Goal: Transaction & Acquisition: Purchase product/service

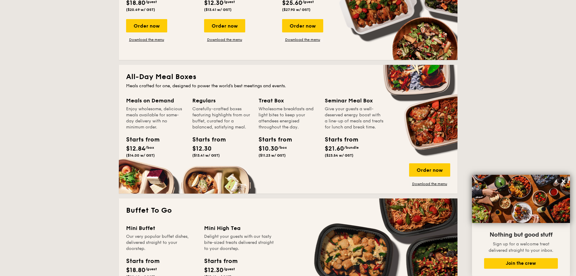
scroll to position [333, 0]
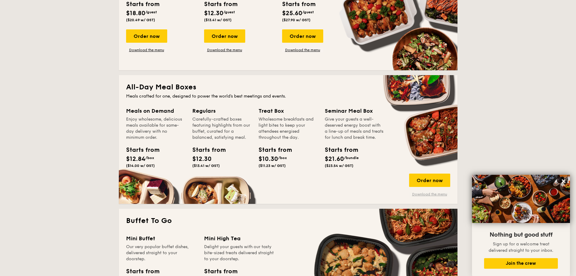
click at [437, 193] on link "Download the menu" at bounding box center [429, 194] width 41 height 5
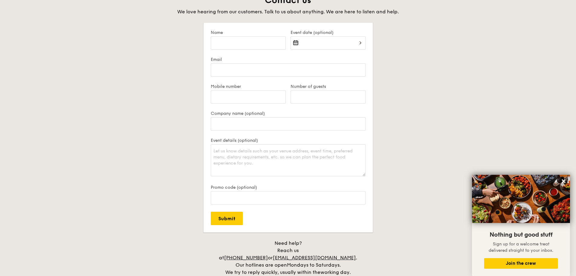
scroll to position [1362, 0]
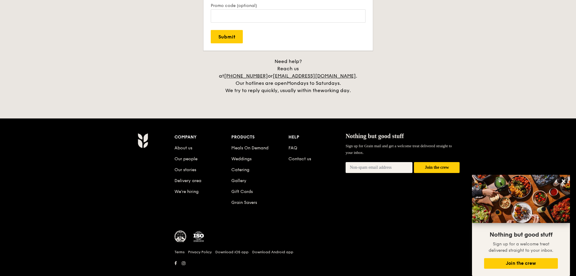
click at [369, 202] on div "Company About us Our people Our stories Delivery area We’re hiring Products Mea…" at bounding box center [318, 174] width 286 height 83
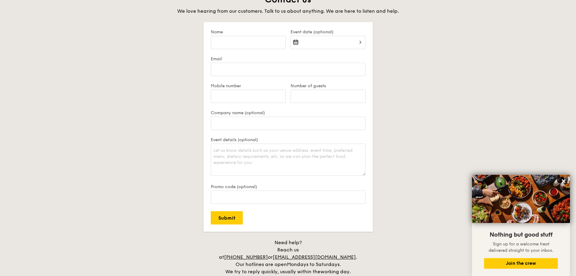
scroll to position [1180, 0]
click at [568, 180] on button at bounding box center [564, 181] width 10 height 10
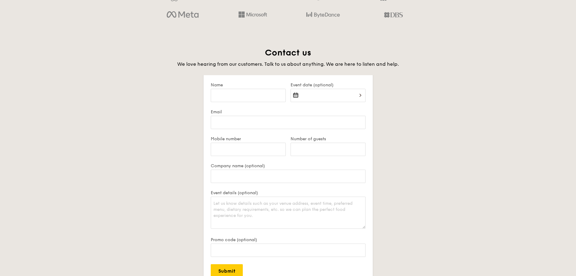
scroll to position [1150, 0]
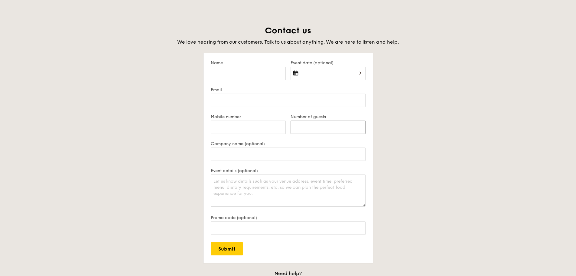
click at [317, 126] on input "Number of guests" at bounding box center [328, 126] width 75 height 13
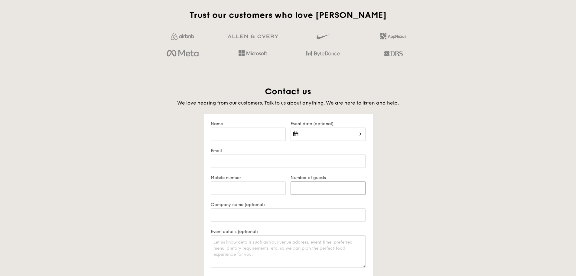
scroll to position [1089, 0]
click at [270, 136] on input "Name" at bounding box center [248, 133] width 75 height 13
click at [273, 132] on input "Name" at bounding box center [248, 133] width 75 height 13
type input "[PERSON_NAME]"
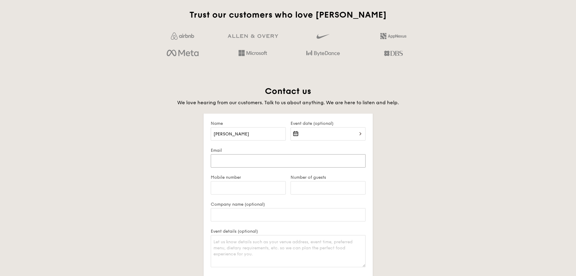
click at [257, 160] on input "Email" at bounding box center [288, 160] width 155 height 13
type input "[PERSON_NAME][EMAIL_ADDRESS][PERSON_NAME][DOMAIN_NAME]"
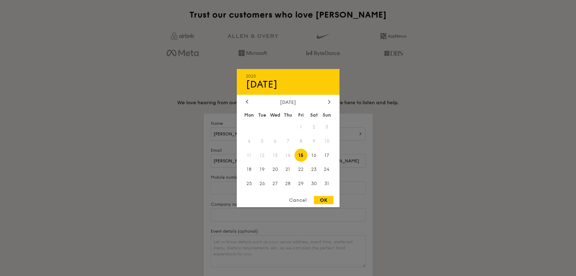
click at [321, 139] on div "2025 Aug [DATE] Tue Wed Thu Fri Sat Sun 1 2 3 4 5 6 7 8 9 10 11 12 13 14 15 16 …" at bounding box center [328, 137] width 75 height 21
click at [290, 156] on span "14" at bounding box center [288, 155] width 13 height 13
click at [285, 155] on span "14" at bounding box center [288, 155] width 13 height 13
click at [299, 192] on div "2025 Aug [DATE] Tue Wed Thu Fri Sat Sun 1 2 3 4 5 6 7 8 9 10 11 12 13 14 15 16 …" at bounding box center [288, 138] width 103 height 138
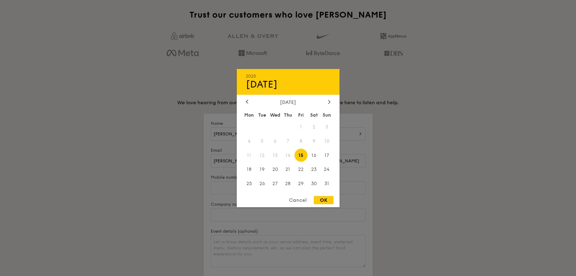
click at [299, 202] on div "Cancel" at bounding box center [298, 200] width 30 height 8
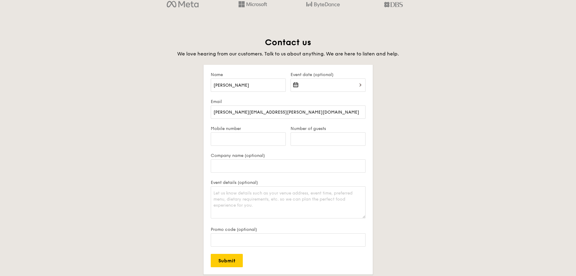
scroll to position [1150, 0]
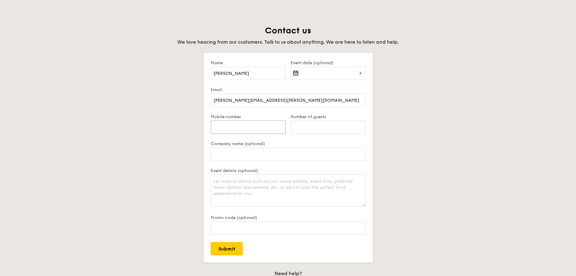
click at [256, 125] on input "Mobile number" at bounding box center [248, 126] width 75 height 13
type input "98936868"
click at [307, 130] on input "Number of guests" at bounding box center [328, 126] width 75 height 13
type input "10"
click at [274, 150] on input "Company name (optional)" at bounding box center [288, 153] width 155 height 13
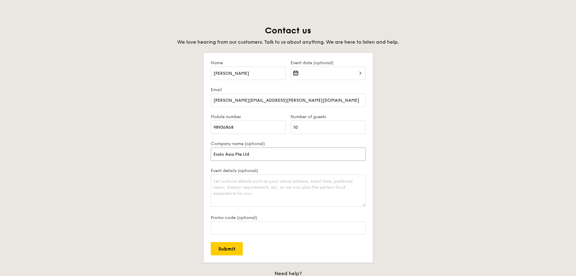
type input "Exsto Asia Pte Ltd"
click at [270, 182] on textarea "Event details (optional)" at bounding box center [288, 190] width 155 height 32
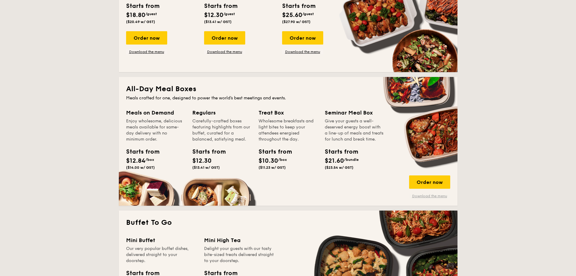
scroll to position [333, 0]
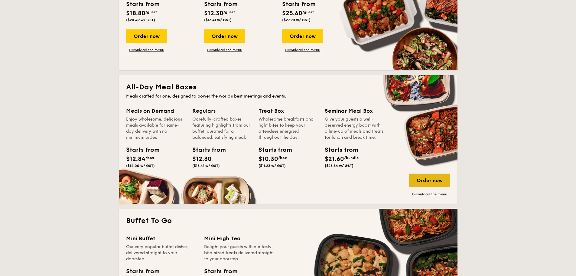
click at [425, 179] on div "Order now" at bounding box center [429, 179] width 41 height 13
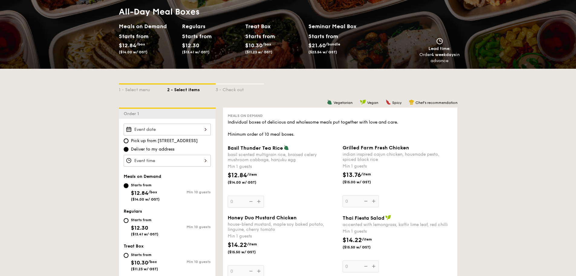
scroll to position [151, 0]
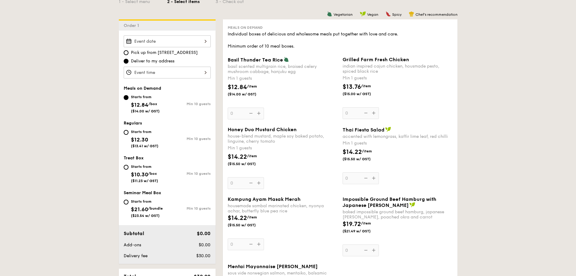
click at [189, 43] on div at bounding box center [167, 41] width 87 height 12
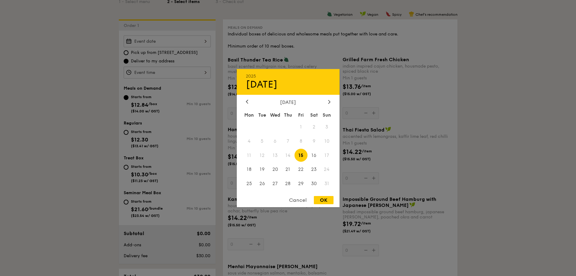
click at [288, 157] on span "14" at bounding box center [288, 155] width 13 height 13
click at [288, 155] on span "14" at bounding box center [288, 155] width 13 height 13
click at [303, 199] on div "Cancel" at bounding box center [298, 200] width 30 height 8
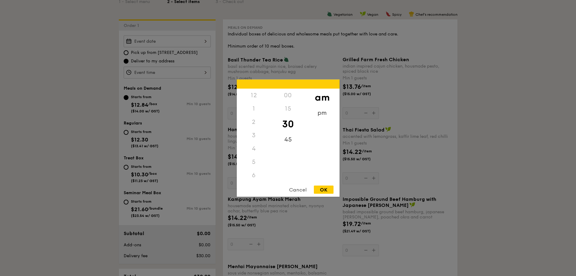
click at [169, 74] on div "12 1 2 3 4 5 6 7 8 9 10 11 00 15 30 45 am pm Cancel OK" at bounding box center [167, 73] width 87 height 12
click at [57, 98] on div at bounding box center [288, 138] width 576 height 276
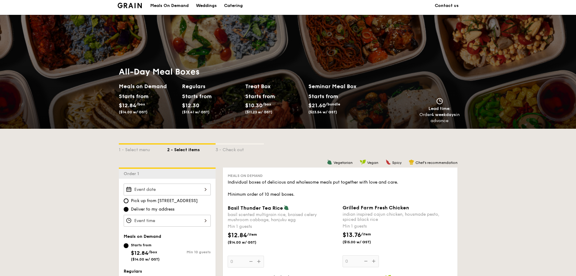
scroll to position [0, 0]
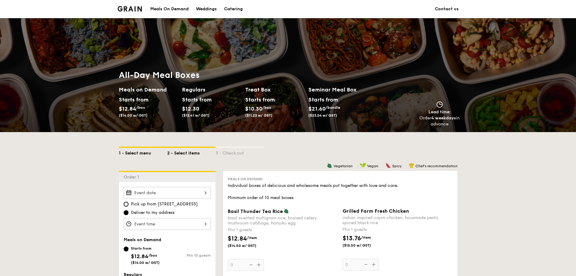
click at [138, 151] on div "1 - Select menu" at bounding box center [143, 152] width 48 height 8
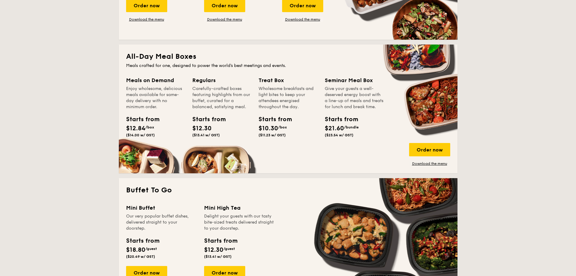
scroll to position [363, 0]
click at [442, 149] on div "Order now" at bounding box center [429, 149] width 41 height 13
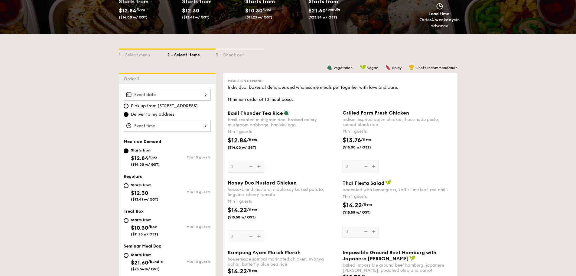
scroll to position [151, 0]
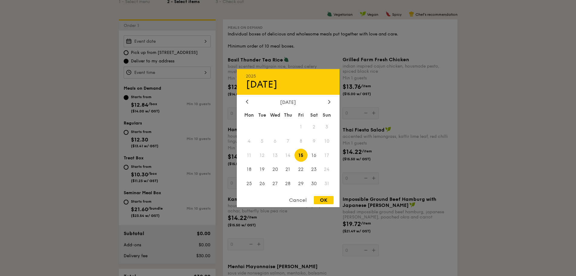
click at [176, 43] on div "2025 Aug [DATE] Tue Wed Thu Fri Sat Sun 1 2 3 4 5 6 7 8 9 10 11 12 13 14 15 16 …" at bounding box center [167, 41] width 87 height 12
click at [301, 156] on span "15" at bounding box center [301, 155] width 13 height 13
click at [288, 155] on span "14" at bounding box center [288, 155] width 13 height 13
click at [299, 203] on div "Cancel" at bounding box center [298, 200] width 30 height 8
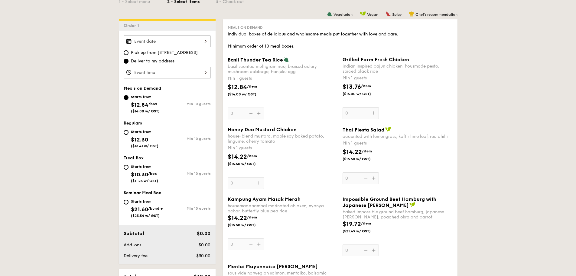
click at [374, 114] on div "Grilled Farm Fresh Chicken indian inspired cajun chicken, housmade pesto, spice…" at bounding box center [398, 88] width 110 height 62
click at [374, 114] on input "0" at bounding box center [361, 113] width 36 height 12
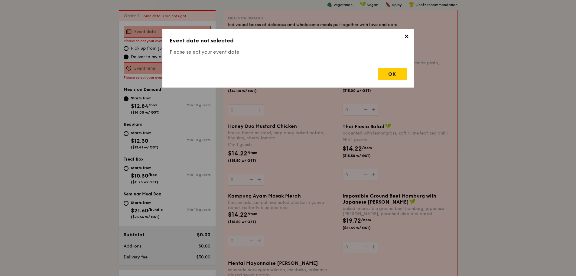
scroll to position [162, 0]
click at [397, 77] on div "OK" at bounding box center [392, 74] width 29 height 12
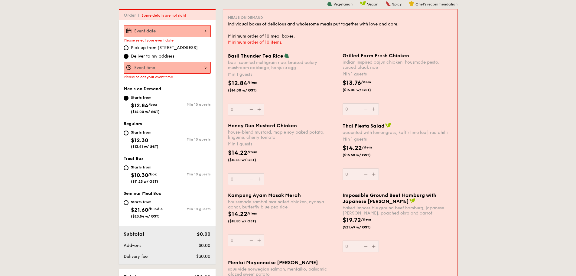
click at [146, 65] on div at bounding box center [167, 68] width 87 height 12
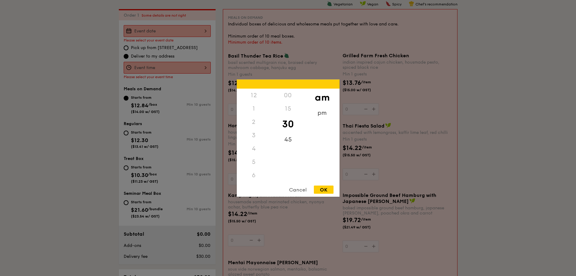
scroll to position [67, 0]
click at [127, 48] on div at bounding box center [288, 138] width 576 height 276
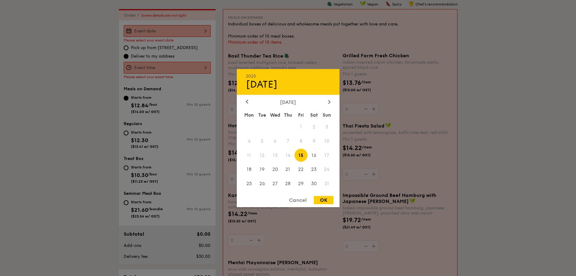
click at [168, 32] on div "2025 Aug [DATE] Tue Wed Thu Fri Sat Sun 1 2 3 4 5 6 7 8 9 10 11 12 13 14 15 16 …" at bounding box center [167, 31] width 87 height 12
click at [303, 156] on span "15" at bounding box center [301, 155] width 13 height 13
drag, startPoint x: 327, startPoint y: 201, endPoint x: 290, endPoint y: 188, distance: 39.1
click at [327, 201] on div "OK" at bounding box center [324, 200] width 20 height 8
type input "[DATE]"
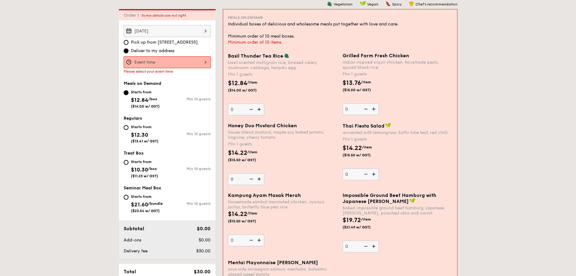
click at [158, 62] on div at bounding box center [167, 62] width 87 height 12
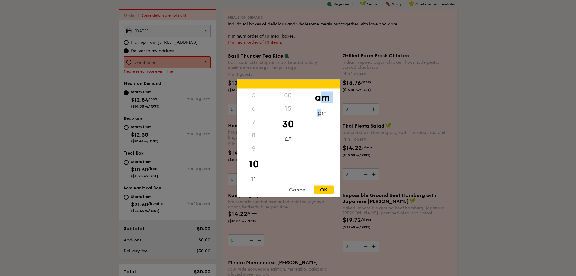
drag, startPoint x: 320, startPoint y: 110, endPoint x: 320, endPoint y: 103, distance: 7.0
click at [320, 103] on div "am pm" at bounding box center [322, 134] width 34 height 92
click at [321, 112] on div "pm" at bounding box center [322, 115] width 34 height 18
drag, startPoint x: 252, startPoint y: 113, endPoint x: 257, endPoint y: 171, distance: 57.7
click at [257, 171] on div "12 1 2 3 4 5 6 7 8 9 10 11" at bounding box center [254, 134] width 34 height 92
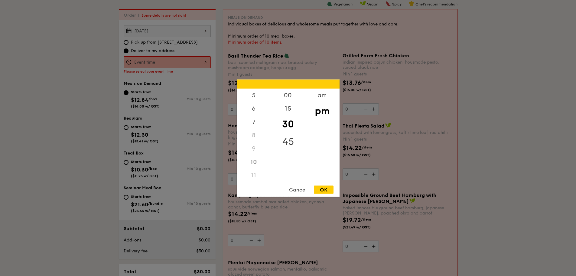
click at [277, 144] on div "45" at bounding box center [288, 142] width 34 height 18
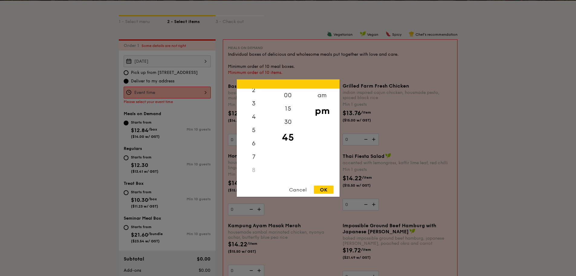
scroll to position [0, 0]
click at [256, 136] on div "3" at bounding box center [254, 137] width 34 height 18
click at [259, 123] on div "2" at bounding box center [254, 124] width 34 height 18
click at [285, 92] on div "00" at bounding box center [288, 97] width 34 height 18
click at [251, 109] on div "1" at bounding box center [254, 111] width 34 height 18
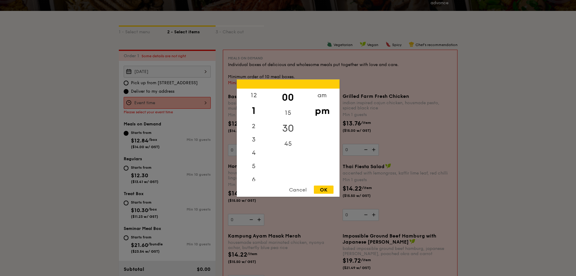
scroll to position [151, 0]
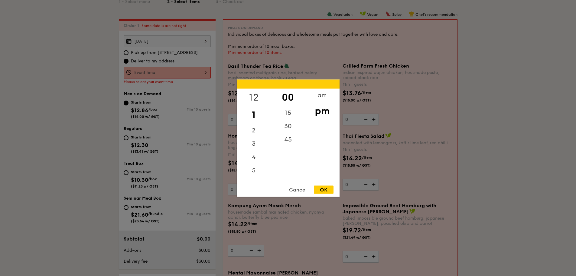
click at [254, 95] on div "12" at bounding box center [254, 97] width 34 height 18
click at [328, 189] on div "OK" at bounding box center [324, 189] width 20 height 8
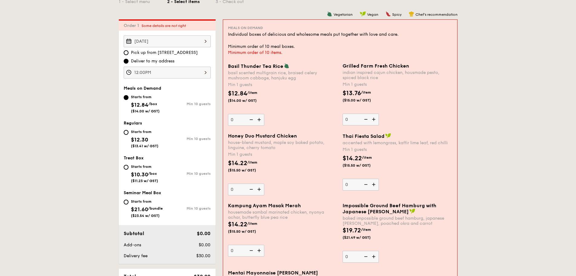
click at [183, 72] on div "12:00PM" at bounding box center [167, 73] width 87 height 12
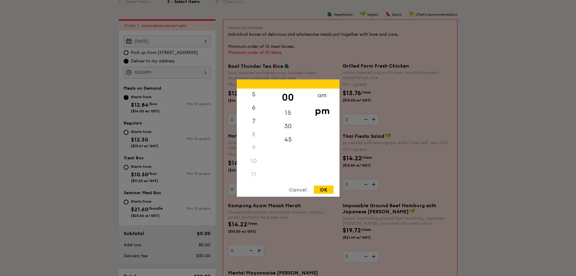
scroll to position [72, 0]
click at [254, 174] on div "11" at bounding box center [254, 173] width 34 height 13
click at [252, 172] on div "11" at bounding box center [254, 173] width 34 height 13
click at [284, 136] on div "45" at bounding box center [288, 142] width 34 height 18
click at [253, 175] on div "11" at bounding box center [254, 173] width 34 height 13
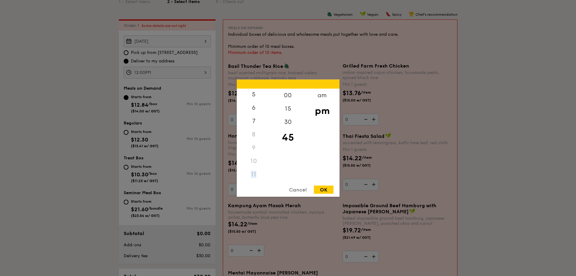
click at [253, 175] on div "11" at bounding box center [254, 173] width 34 height 13
click at [270, 138] on div "8" at bounding box center [254, 133] width 34 height 13
drag, startPoint x: 270, startPoint y: 137, endPoint x: 269, endPoint y: 117, distance: 20.6
click at [269, 117] on div "12 1 2 3 4 5 6 7 8 9 10 11" at bounding box center [254, 134] width 34 height 92
click at [251, 174] on div "11" at bounding box center [254, 173] width 34 height 13
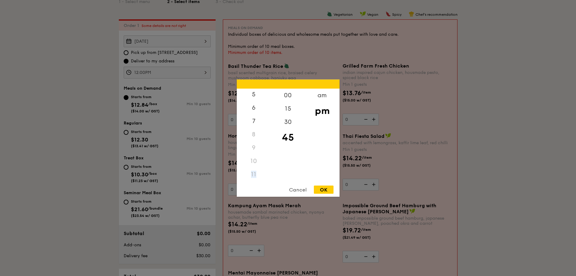
click at [252, 174] on div "11" at bounding box center [254, 173] width 34 height 13
click at [252, 176] on div "11" at bounding box center [254, 173] width 34 height 13
click at [249, 112] on div "6" at bounding box center [254, 110] width 34 height 18
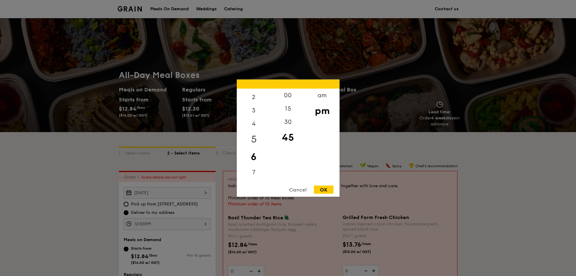
scroll to position [0, 0]
click at [256, 96] on div "12" at bounding box center [254, 97] width 34 height 18
click at [291, 97] on div "00" at bounding box center [288, 97] width 34 height 18
click at [328, 94] on div "am" at bounding box center [322, 97] width 34 height 18
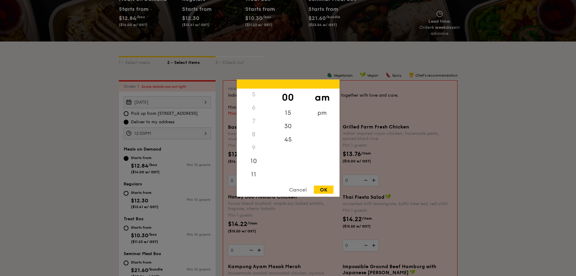
scroll to position [182, 0]
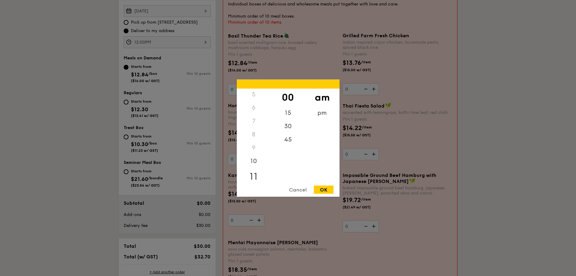
click at [255, 173] on div "11" at bounding box center [254, 176] width 34 height 18
click at [287, 140] on div "45" at bounding box center [288, 142] width 34 height 18
click at [330, 187] on div "OK" at bounding box center [324, 189] width 20 height 8
type input "11:45AM"
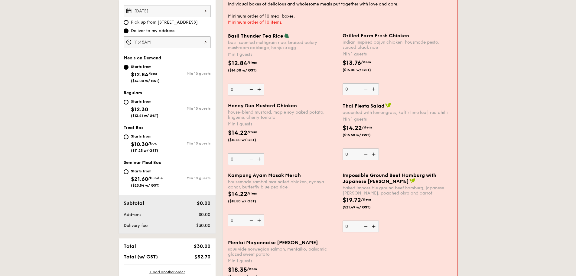
click at [376, 89] on img at bounding box center [374, 88] width 9 height 11
click at [376, 89] on input "0" at bounding box center [361, 89] width 36 height 12
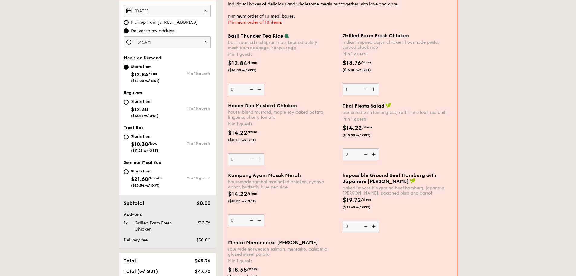
click at [376, 89] on img at bounding box center [374, 88] width 9 height 11
click at [376, 89] on input "1" at bounding box center [361, 89] width 36 height 12
click at [376, 89] on img at bounding box center [374, 88] width 9 height 11
click at [376, 89] on input "2" at bounding box center [361, 89] width 36 height 12
type input "3"
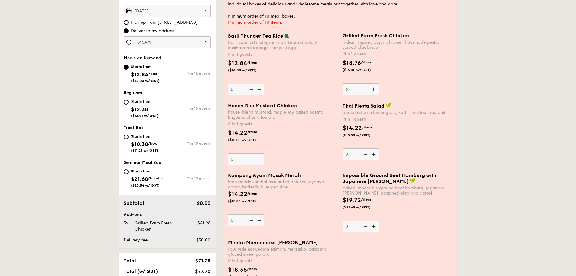
click at [419, 78] on div "$13.76 /item ($15.00 w/ GST)" at bounding box center [397, 68] width 115 height 21
click at [379, 83] on input "3" at bounding box center [361, 89] width 36 height 12
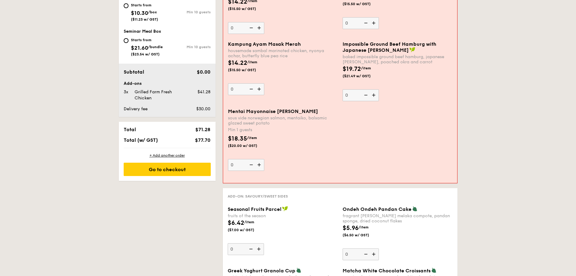
scroll to position [212, 0]
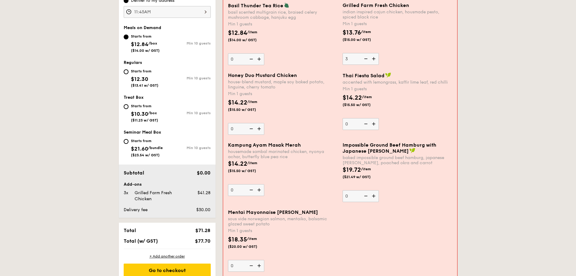
click at [261, 128] on img at bounding box center [259, 128] width 9 height 11
click at [261, 128] on input "0" at bounding box center [246, 129] width 36 height 12
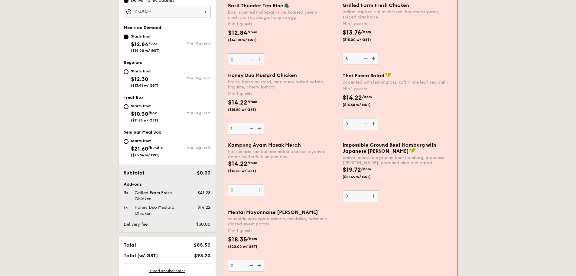
click at [259, 129] on img at bounding box center [259, 128] width 9 height 11
click at [259, 129] on input "1" at bounding box center [246, 129] width 36 height 12
click at [259, 129] on img at bounding box center [259, 128] width 9 height 11
click at [259, 129] on input "2" at bounding box center [246, 129] width 36 height 12
click at [313, 129] on div "Honey Duo Mustard Chicken house-blend mustard, maple soy baked potato, linguine…" at bounding box center [283, 103] width 110 height 62
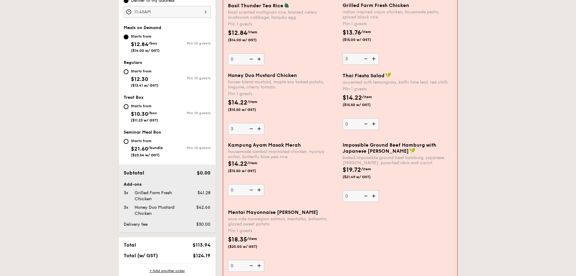
click at [264, 129] on input "3" at bounding box center [246, 129] width 36 height 12
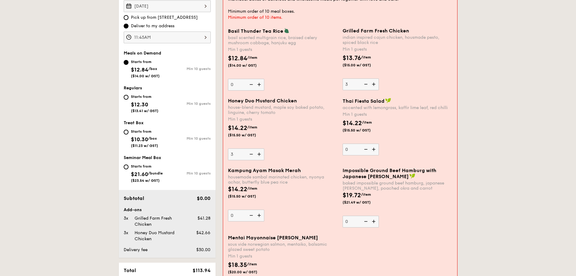
scroll to position [151, 0]
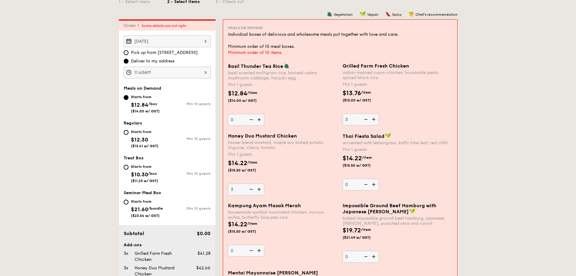
click at [261, 189] on img at bounding box center [259, 188] width 9 height 11
click at [261, 189] on input "3" at bounding box center [246, 189] width 36 height 12
click at [261, 189] on img at bounding box center [259, 188] width 9 height 11
click at [261, 189] on input "4" at bounding box center [246, 189] width 36 height 12
type input "5"
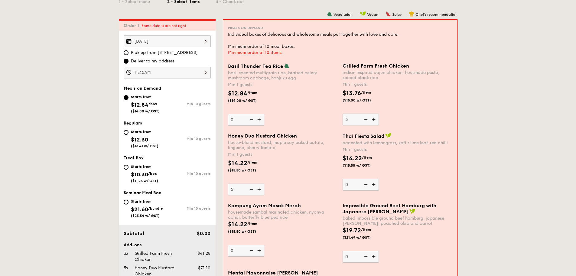
click at [373, 119] on img at bounding box center [374, 118] width 9 height 11
click at [373, 119] on input "3" at bounding box center [361, 119] width 36 height 12
click at [373, 119] on img at bounding box center [374, 118] width 9 height 11
click at [373, 119] on input "4" at bounding box center [361, 119] width 36 height 12
type input "5"
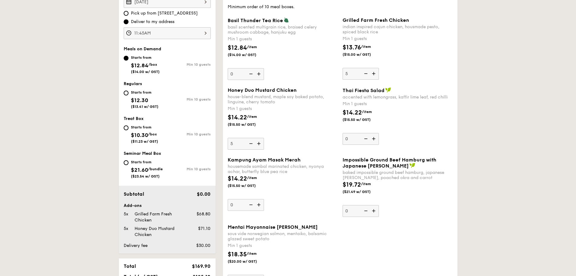
scroll to position [182, 0]
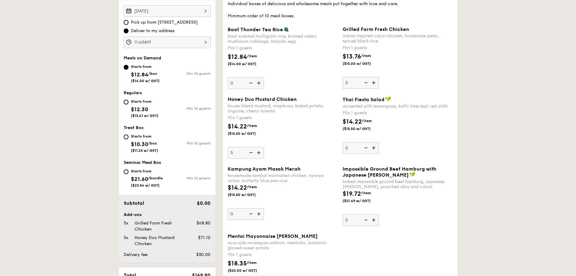
click at [138, 101] on div "Starts from" at bounding box center [145, 101] width 28 height 5
click at [129, 101] on input "Starts from $12.30 ($13.41 w/ GST) Min 10 guests" at bounding box center [126, 102] width 5 height 5
radio input "true"
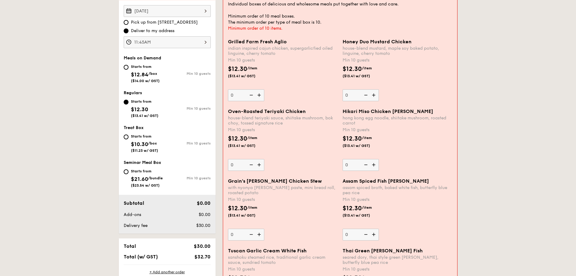
click at [261, 95] on img at bounding box center [259, 94] width 9 height 11
click at [261, 95] on input "0" at bounding box center [246, 95] width 36 height 12
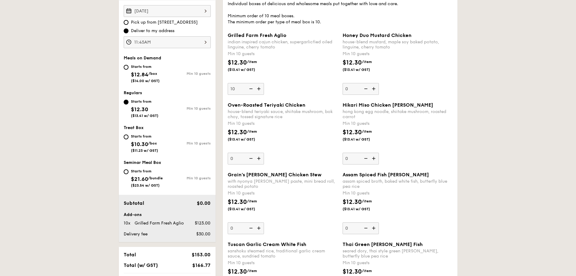
click at [261, 91] on img at bounding box center [259, 88] width 9 height 11
click at [261, 91] on input "10" at bounding box center [246, 89] width 36 height 12
click at [251, 89] on img at bounding box center [250, 88] width 9 height 11
click at [251, 89] on input "11" at bounding box center [246, 89] width 36 height 12
click at [251, 89] on img at bounding box center [250, 88] width 9 height 11
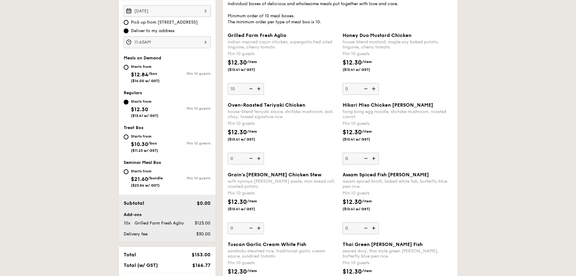
click at [251, 89] on input "10" at bounding box center [246, 89] width 36 height 12
type input "0"
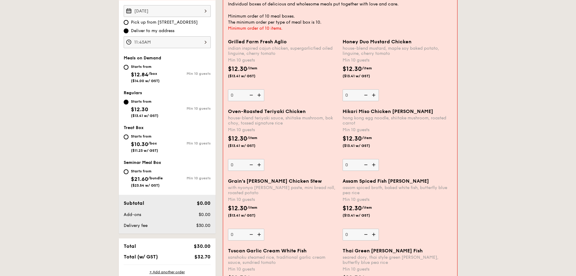
click at [238, 96] on input "0" at bounding box center [246, 95] width 36 height 12
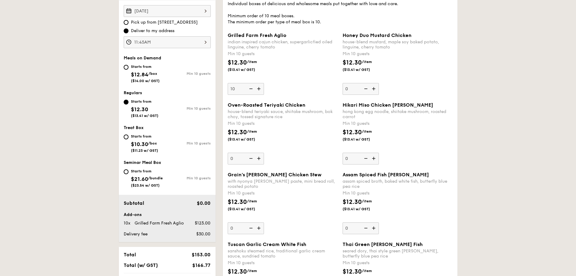
click at [289, 84] on div "Grilled Farm Fresh Aglio indian inspired cajun chicken, supergarlicfied oiled l…" at bounding box center [283, 63] width 110 height 62
click at [264, 84] on input "10" at bounding box center [246, 89] width 36 height 12
click at [252, 89] on img at bounding box center [250, 88] width 9 height 11
click at [252, 89] on input "10" at bounding box center [246, 89] width 36 height 12
type input "0"
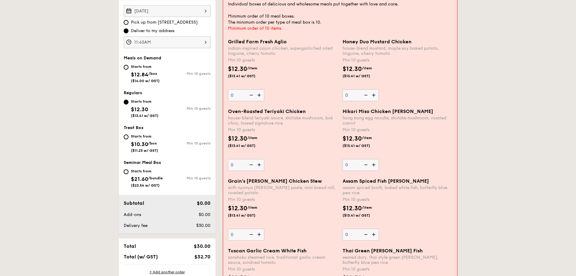
click at [133, 69] on div "Starts from" at bounding box center [145, 66] width 29 height 5
click at [129, 69] on input "Starts from $12.84 /box ($14.00 w/ GST) Min 10 guests" at bounding box center [126, 67] width 5 height 5
radio input "true"
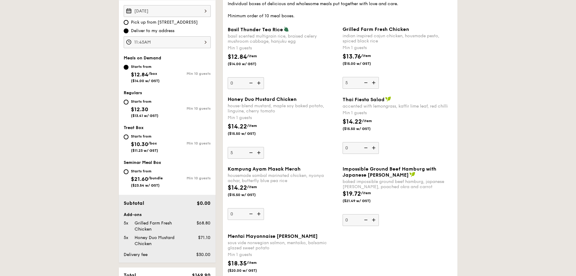
click at [375, 84] on img at bounding box center [374, 82] width 9 height 11
click at [375, 84] on input "5" at bounding box center [361, 83] width 36 height 12
click at [367, 80] on img at bounding box center [365, 82] width 9 height 11
click at [367, 80] on input "6" at bounding box center [361, 83] width 36 height 12
click at [367, 80] on img at bounding box center [365, 82] width 9 height 11
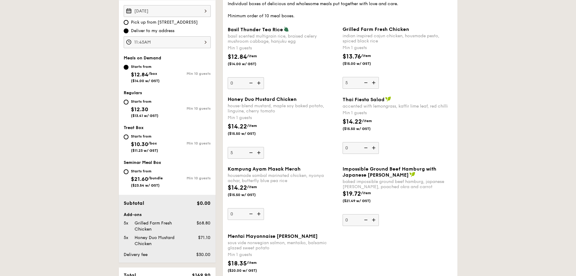
click at [367, 80] on input "5" at bounding box center [361, 83] width 36 height 12
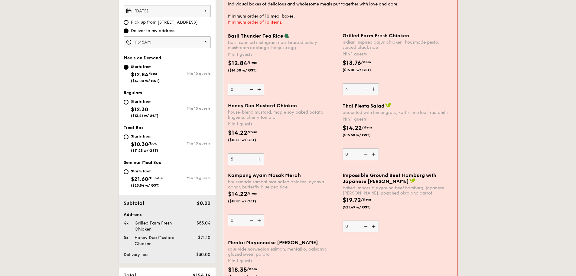
click at [370, 91] on img at bounding box center [374, 88] width 9 height 11
click at [370, 91] on input "4" at bounding box center [361, 89] width 36 height 12
type input "5"
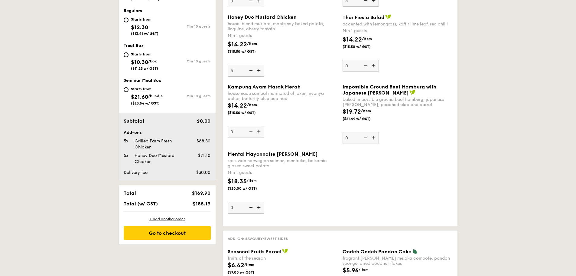
scroll to position [272, 0]
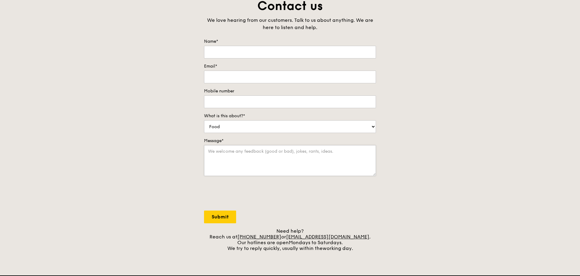
scroll to position [30, 0]
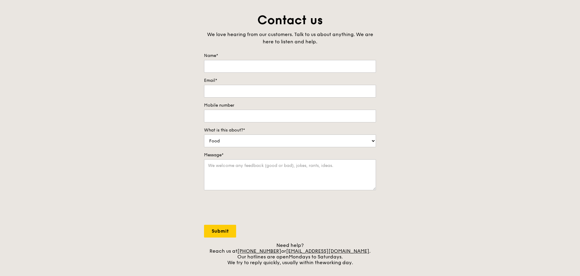
click at [306, 55] on label "Name*" at bounding box center [290, 56] width 172 height 6
click at [306, 60] on input "Name*" at bounding box center [290, 66] width 172 height 13
click at [290, 68] on input "Name*" at bounding box center [290, 66] width 172 height 13
type input "[PERSON_NAME]"
click at [215, 95] on input "Email*" at bounding box center [290, 91] width 172 height 13
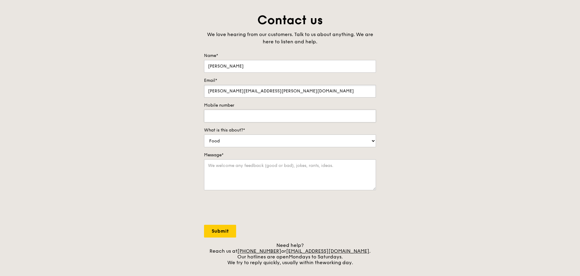
type input "[PERSON_NAME][EMAIL_ADDRESS][PERSON_NAME][DOMAIN_NAME]"
click at [249, 115] on input "Mobile number" at bounding box center [290, 116] width 172 height 13
type input "98936868"
click at [264, 137] on select "Food Service Billing/Payment Catering Others" at bounding box center [290, 140] width 172 height 13
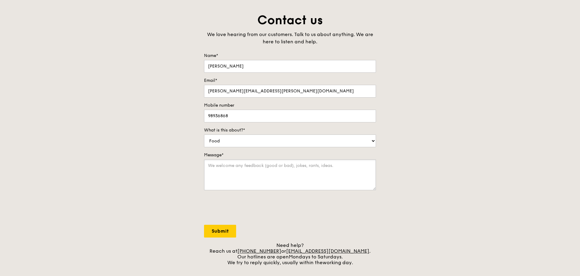
click at [245, 166] on textarea "Message*" at bounding box center [290, 174] width 172 height 31
click at [287, 165] on textarea "I would like to order for this Thursday. Still open?" at bounding box center [290, 174] width 172 height 31
drag, startPoint x: 287, startPoint y: 165, endPoint x: 310, endPoint y: 164, distance: 23.3
click at [310, 164] on textarea "I would like to order for this Thursday. Still open?" at bounding box center [290, 174] width 172 height 31
click at [283, 166] on textarea "I would like to order for this Thursday. Able to take order?" at bounding box center [290, 174] width 172 height 31
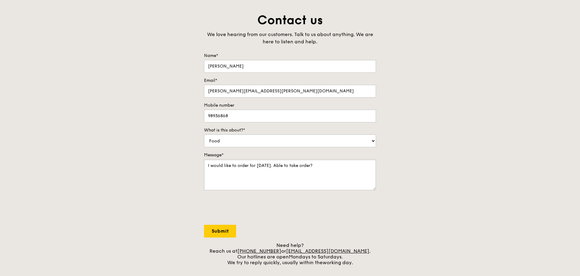
click at [247, 166] on textarea "I would like to order for this Thursday. Able to take order?" at bounding box center [290, 174] width 172 height 31
click at [251, 174] on textarea "I would like to order meal box for 10pax to be deliver this Thursday. Able to t…" at bounding box center [290, 174] width 172 height 31
type textarea "I would like to order meal box for 10pax to be deliver this Thursday. Able to t…"
click at [232, 232] on input "Submit" at bounding box center [220, 231] width 32 height 13
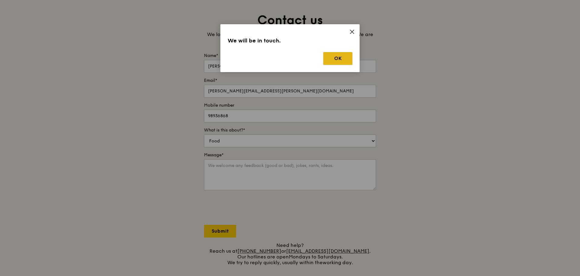
click at [336, 58] on button "OK" at bounding box center [337, 58] width 29 height 13
